Goal: Information Seeking & Learning: Learn about a topic

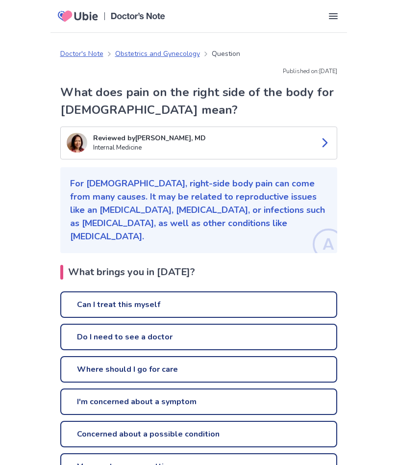
click at [88, 216] on p "For [DEMOGRAPHIC_DATA], right-side body pain can come from many causes. It may …" at bounding box center [199, 210] width 258 height 66
click at [94, 203] on p "For [DEMOGRAPHIC_DATA], right-side body pain can come from many causes. It may …" at bounding box center [199, 210] width 258 height 66
click at [107, 208] on p "For [DEMOGRAPHIC_DATA], right-side body pain can come from many causes. It may …" at bounding box center [199, 210] width 258 height 66
click at [104, 215] on p "For [DEMOGRAPHIC_DATA], right-side body pain can come from many causes. It may …" at bounding box center [199, 210] width 258 height 66
click at [107, 215] on p "For [DEMOGRAPHIC_DATA], right-side body pain can come from many causes. It may …" at bounding box center [199, 210] width 258 height 66
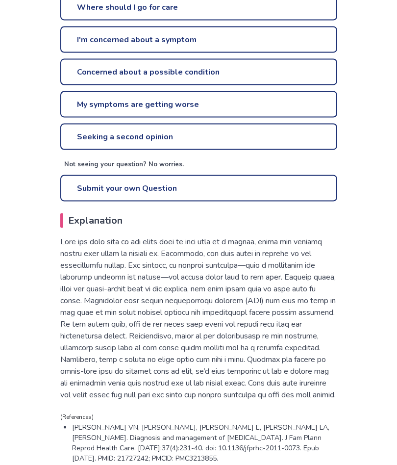
scroll to position [336, 0]
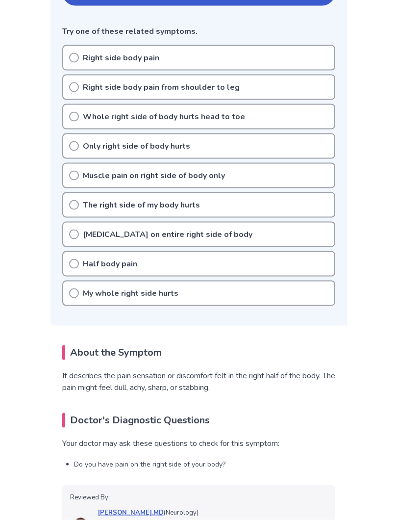
scroll to position [249, 0]
click at [78, 292] on circle at bounding box center [74, 292] width 9 height 9
